Goal: Task Accomplishment & Management: Manage account settings

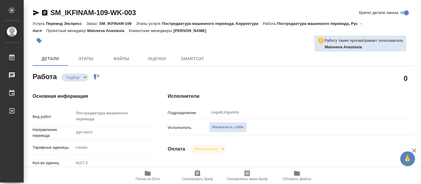
type textarea "x"
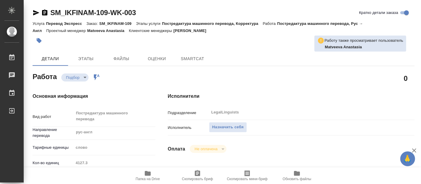
type textarea "x"
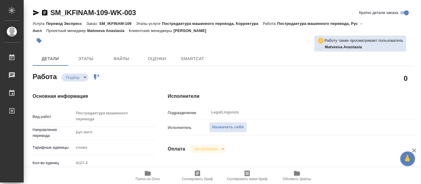
type textarea "x"
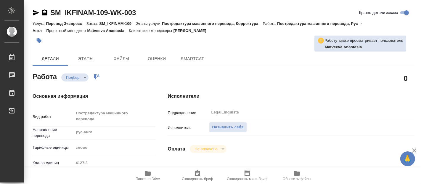
type textarea "x"
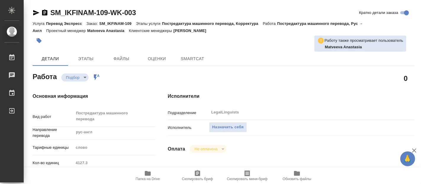
type textarea "x"
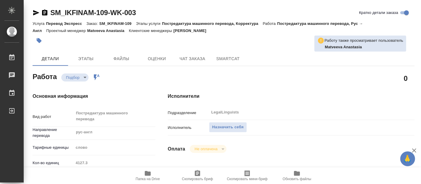
type textarea "x"
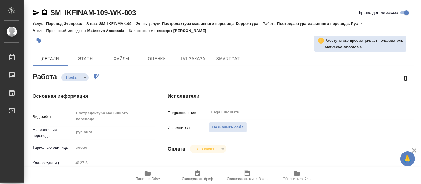
type textarea "x"
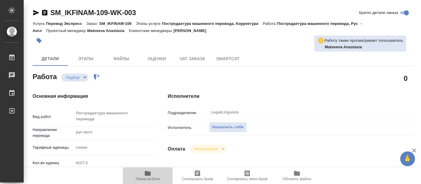
click at [151, 175] on span "Папка на Drive" at bounding box center [148, 175] width 43 height 11
type textarea "x"
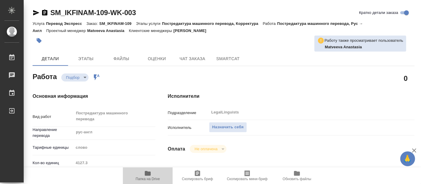
type textarea "x"
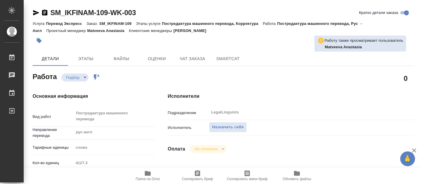
type textarea "x"
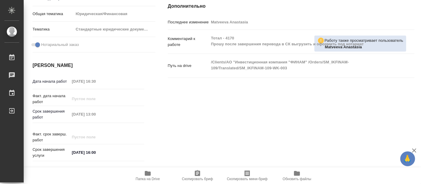
scroll to position [33, 0]
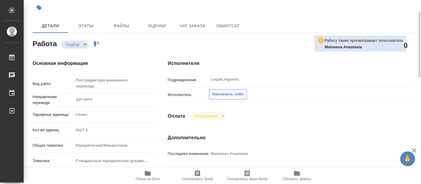
click at [221, 94] on span "Назначить себя" at bounding box center [227, 94] width 31 height 7
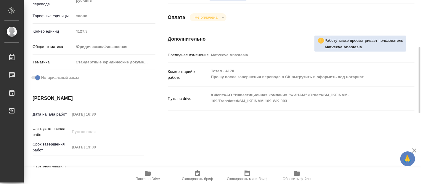
scroll to position [164, 0]
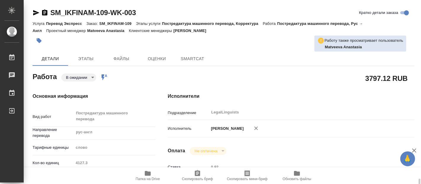
scroll to position [132, 0]
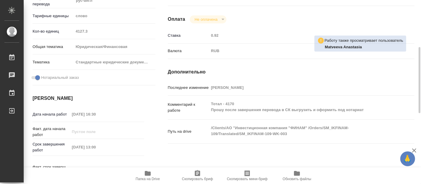
type textarea "x"
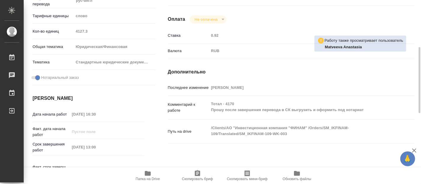
type textarea "x"
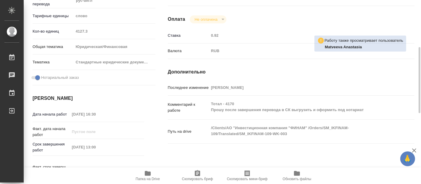
type textarea "x"
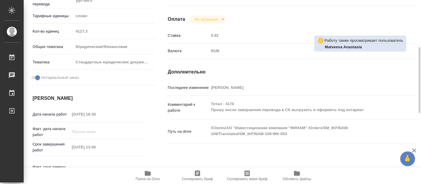
type textarea "x"
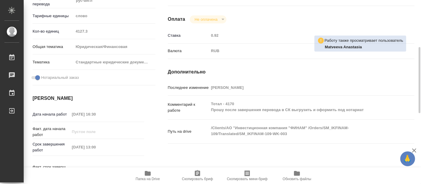
type textarea "x"
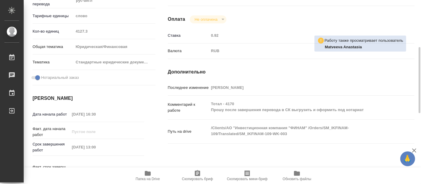
type textarea "x"
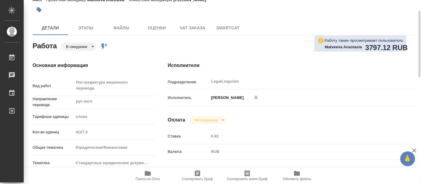
scroll to position [0, 0]
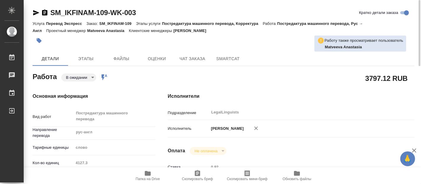
click at [149, 175] on icon "button" at bounding box center [148, 173] width 6 height 5
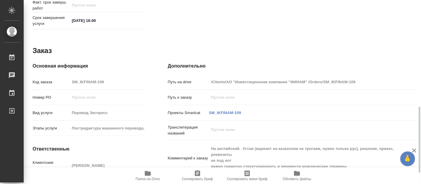
scroll to position [327, 0]
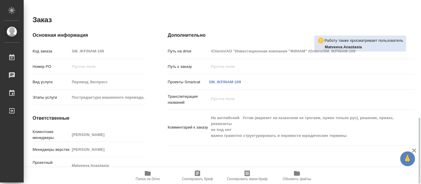
click at [255, 145] on hr at bounding box center [291, 145] width 247 height 0
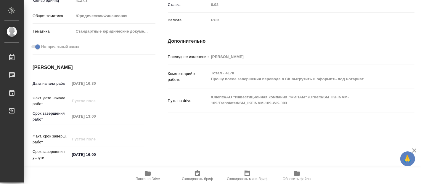
scroll to position [0, 0]
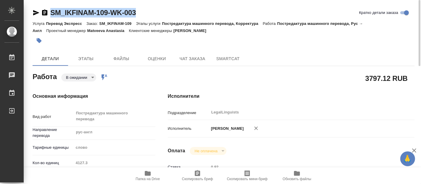
drag, startPoint x: 142, startPoint y: 11, endPoint x: 49, endPoint y: 10, distance: 92.4
click at [49, 10] on div "SM_IKFINAM-109-WK-003 Кратко детали заказа" at bounding box center [224, 12] width 382 height 9
copy link "SM_IKFINAM-109-WK-003"
click at [93, 76] on body "🙏 .cls-1 fill:#fff; AWATERA Fadeeva Elena Работы 0 Чаты График Выйти SM_IKFINAM…" at bounding box center [210, 92] width 421 height 184
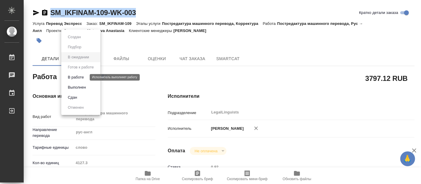
click at [79, 76] on button "В работе" at bounding box center [76, 77] width 20 height 7
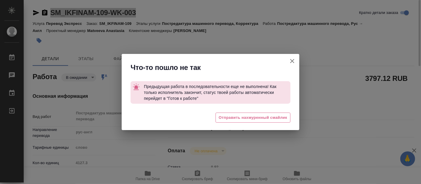
type textarea "x"
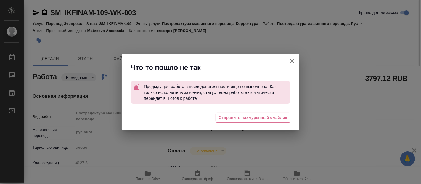
type textarea "x"
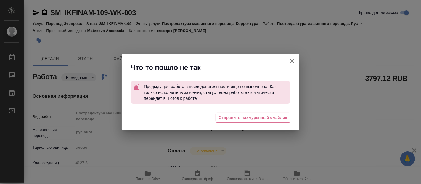
click at [294, 61] on icon "button" at bounding box center [292, 60] width 7 height 7
type textarea "x"
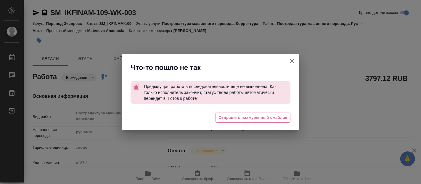
type textarea "x"
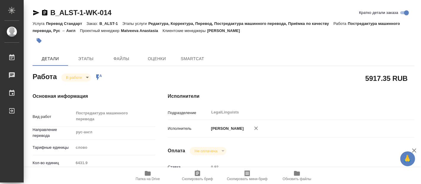
type textarea "x"
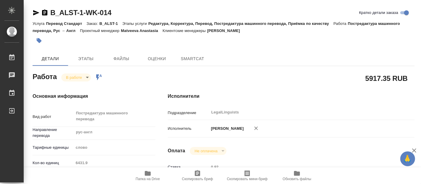
type textarea "x"
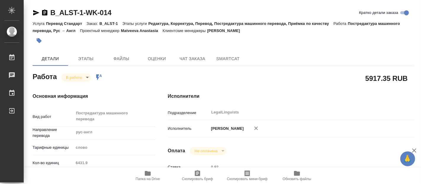
type textarea "x"
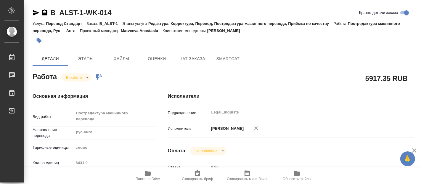
type textarea "x"
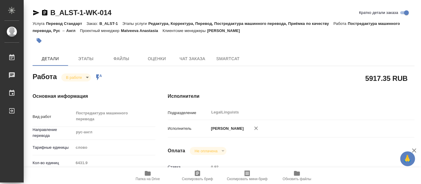
type textarea "x"
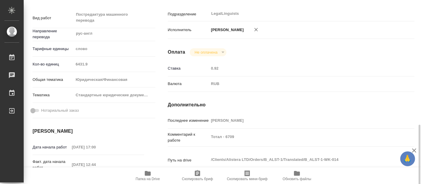
scroll to position [164, 0]
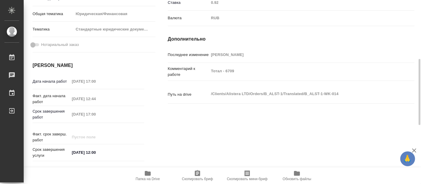
type textarea "x"
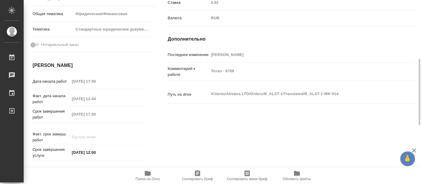
type textarea "x"
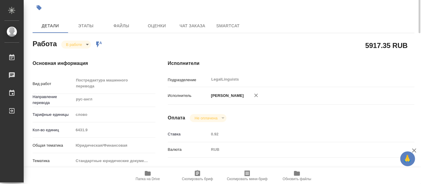
scroll to position [0, 0]
